Goal: Task Accomplishment & Management: Manage account settings

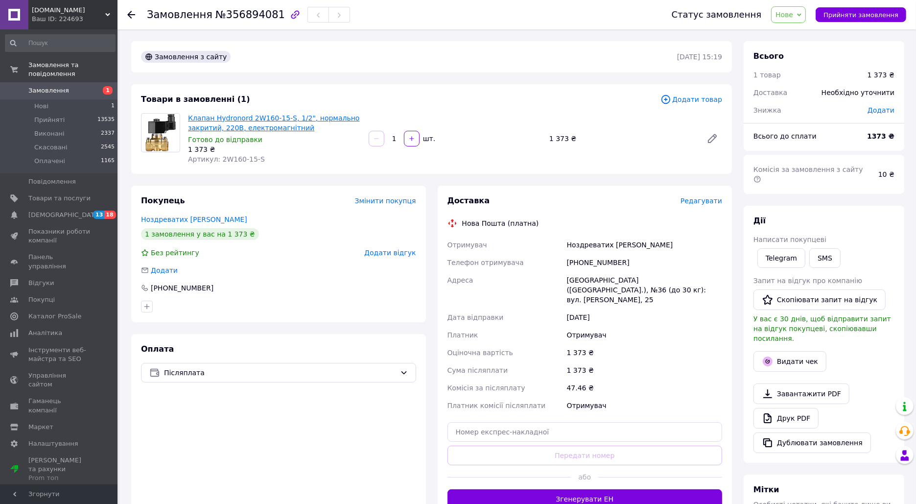
click at [289, 119] on link "Клапан Hydronord 2W160-15-S, 1/2", нормально закритий, 220В, електромагнітний" at bounding box center [274, 123] width 172 height 18
